Goal: Transaction & Acquisition: Purchase product/service

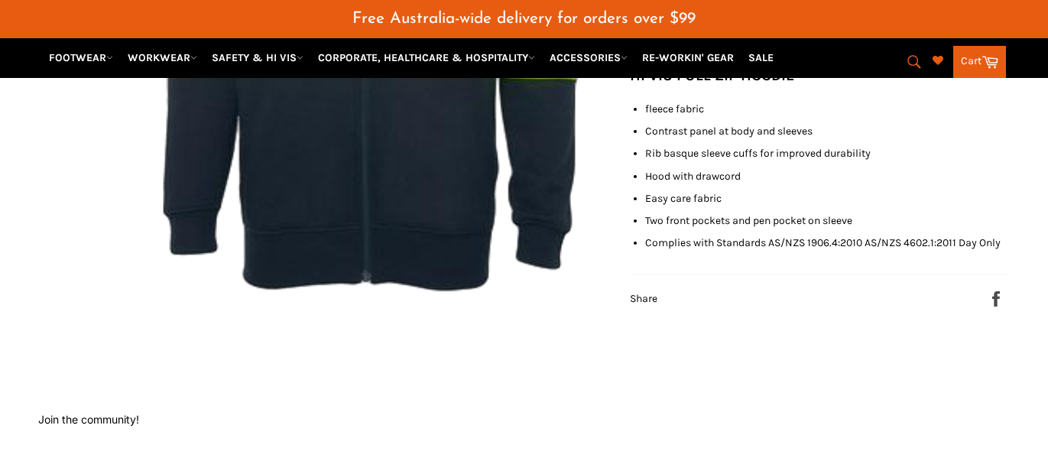
scroll to position [638, 0]
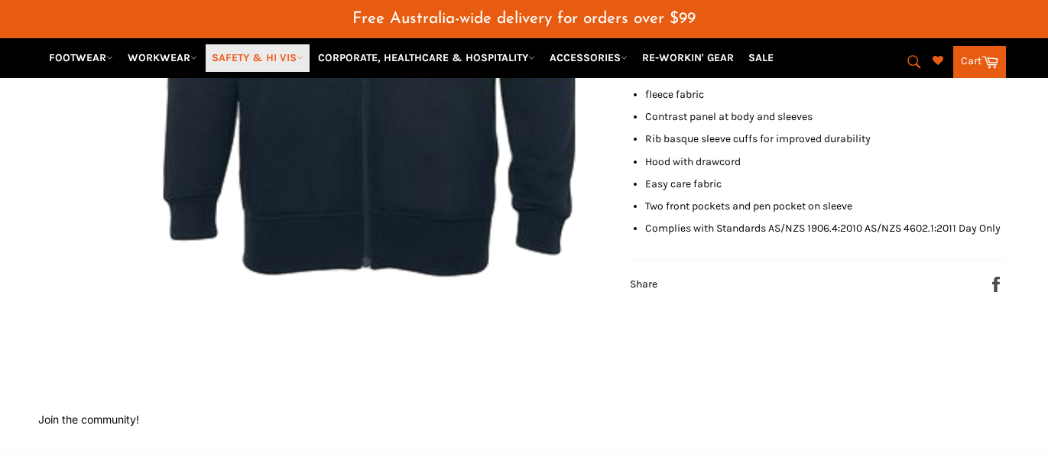
click at [269, 62] on link "SAFETY & HI VIS" at bounding box center [258, 57] width 104 height 27
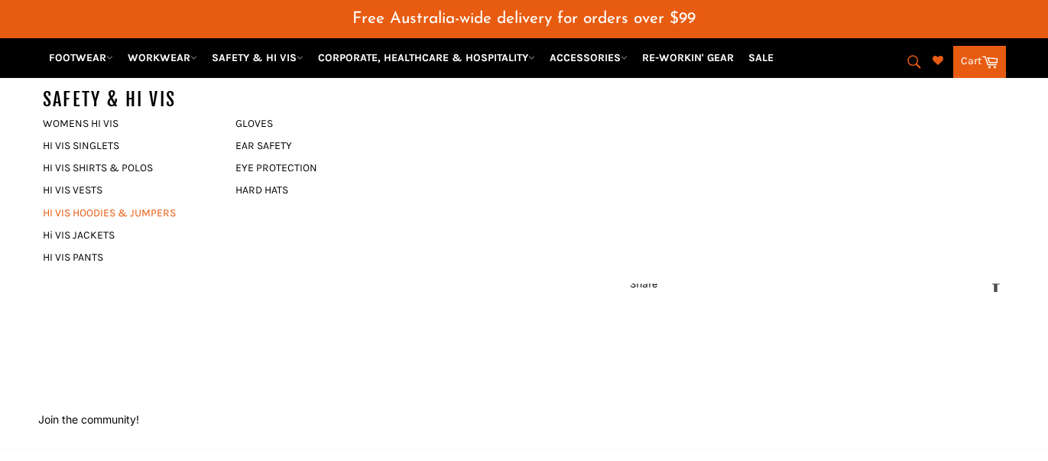
click at [98, 214] on link "HI VIS HOODIES & JUMPERS" at bounding box center [127, 213] width 185 height 22
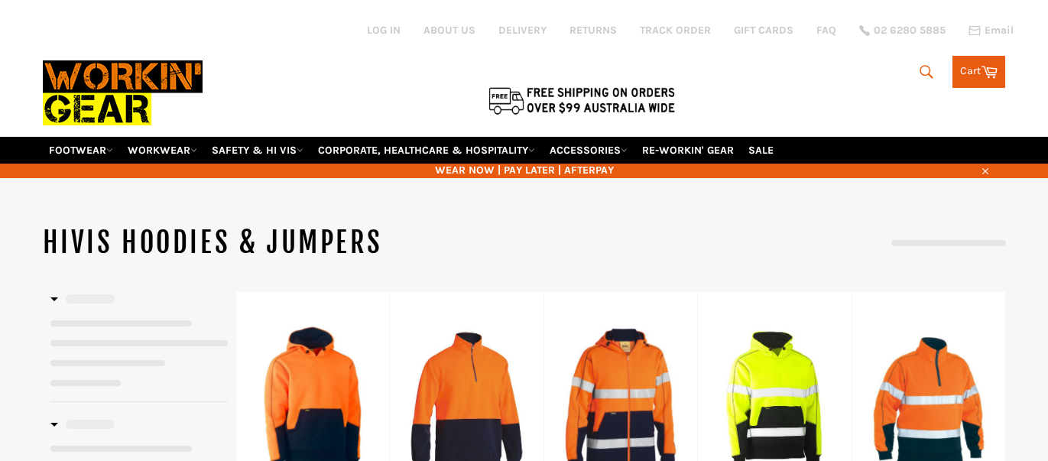
select select "**********"
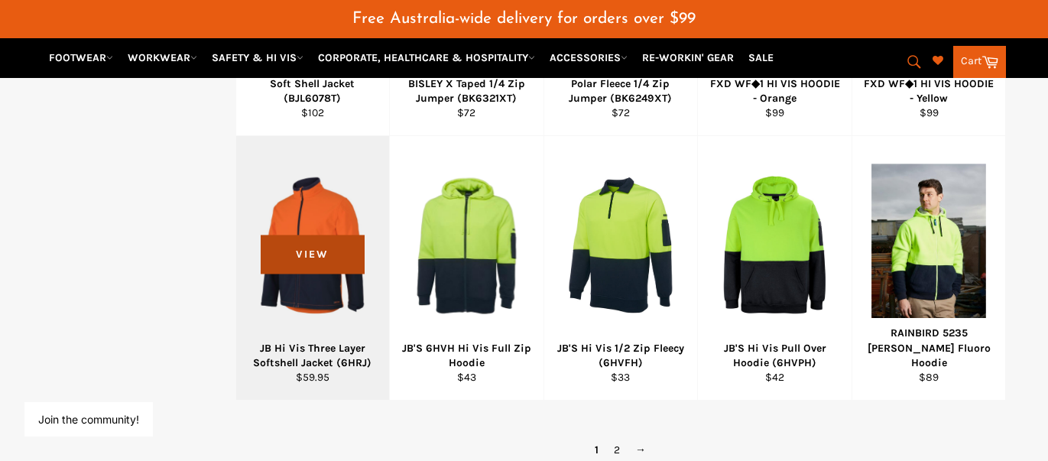
scroll to position [989, 0]
click at [354, 234] on span "View" at bounding box center [312, 253] width 103 height 39
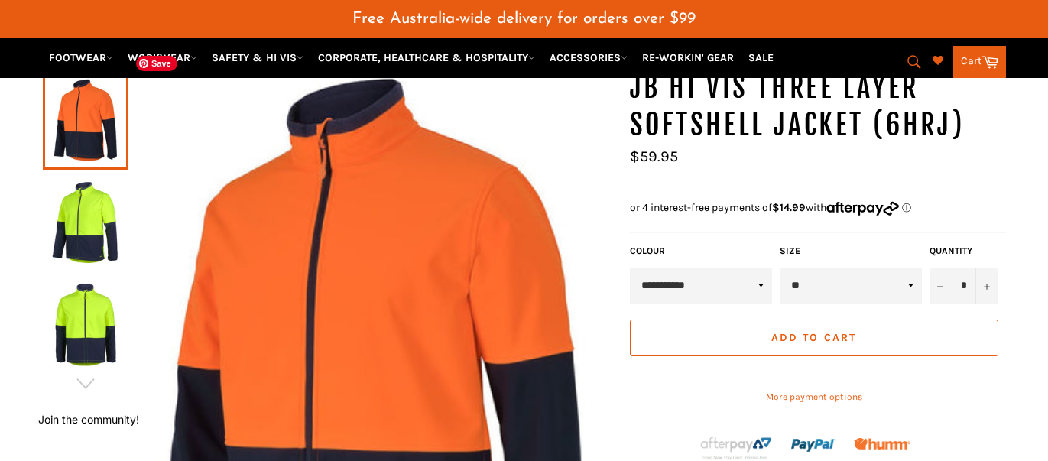
scroll to position [187, 0]
